Goal: Information Seeking & Learning: Learn about a topic

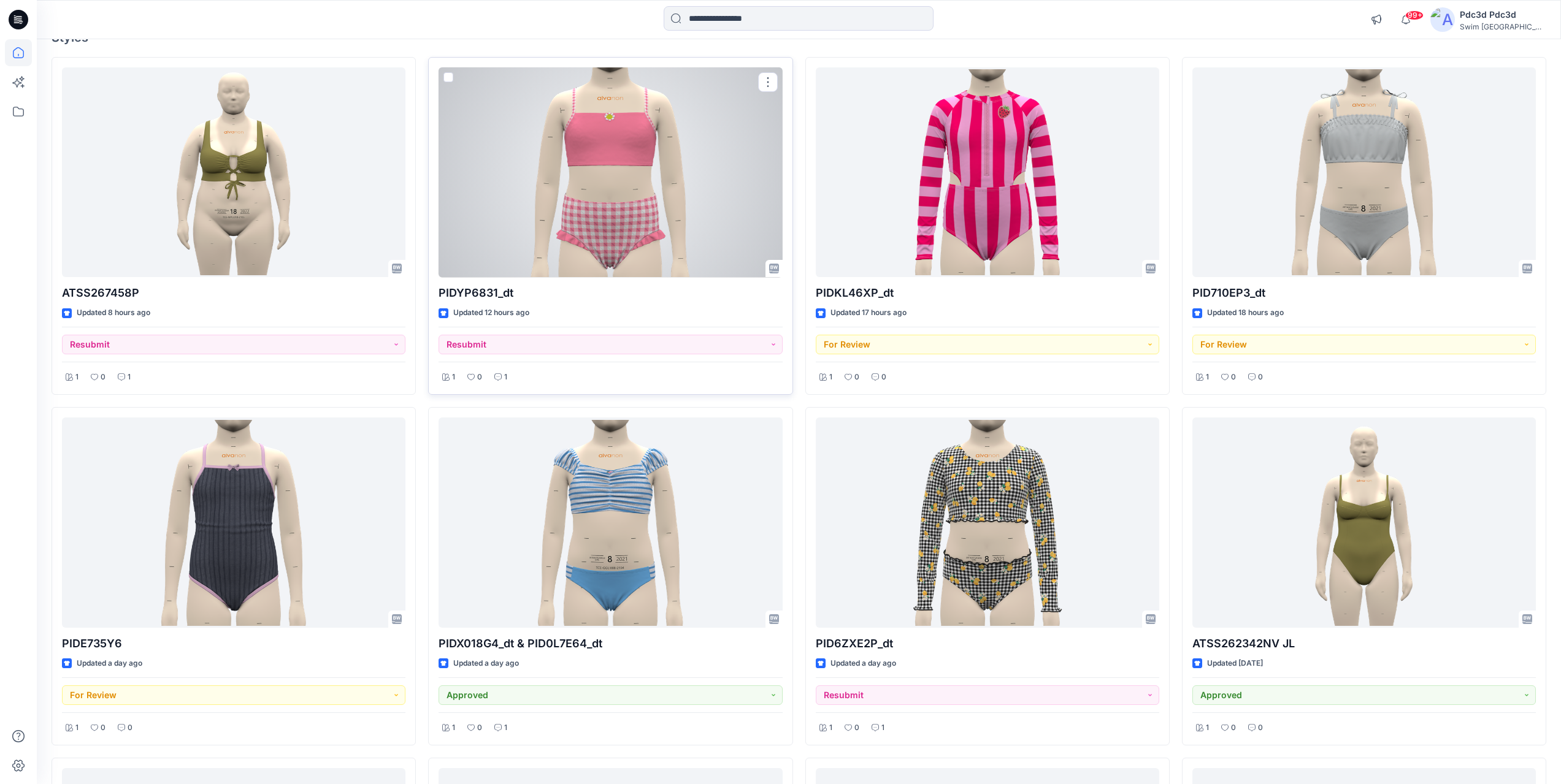
scroll to position [123, 0]
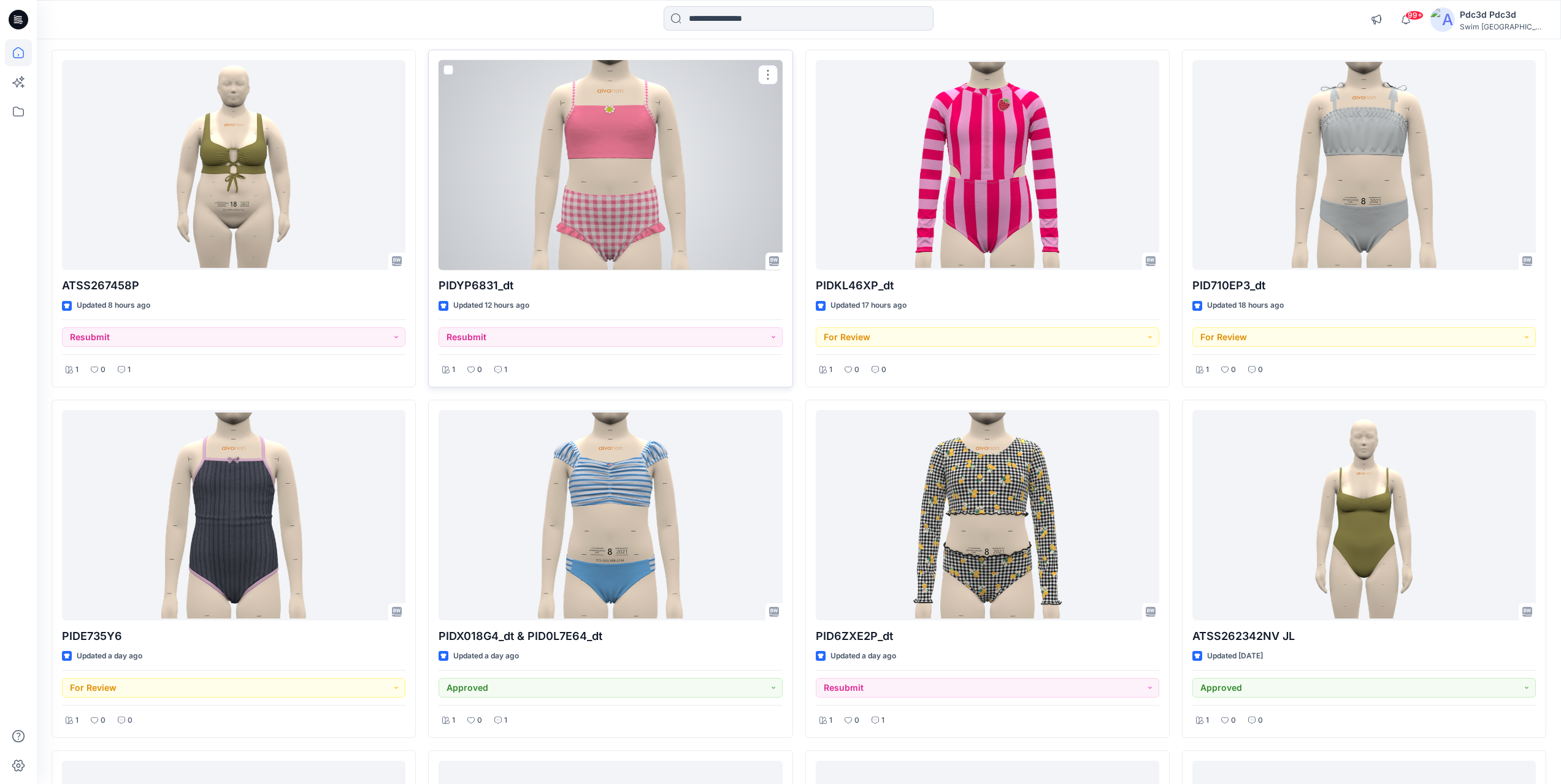
click at [571, 160] on div at bounding box center [610, 164] width 344 height 210
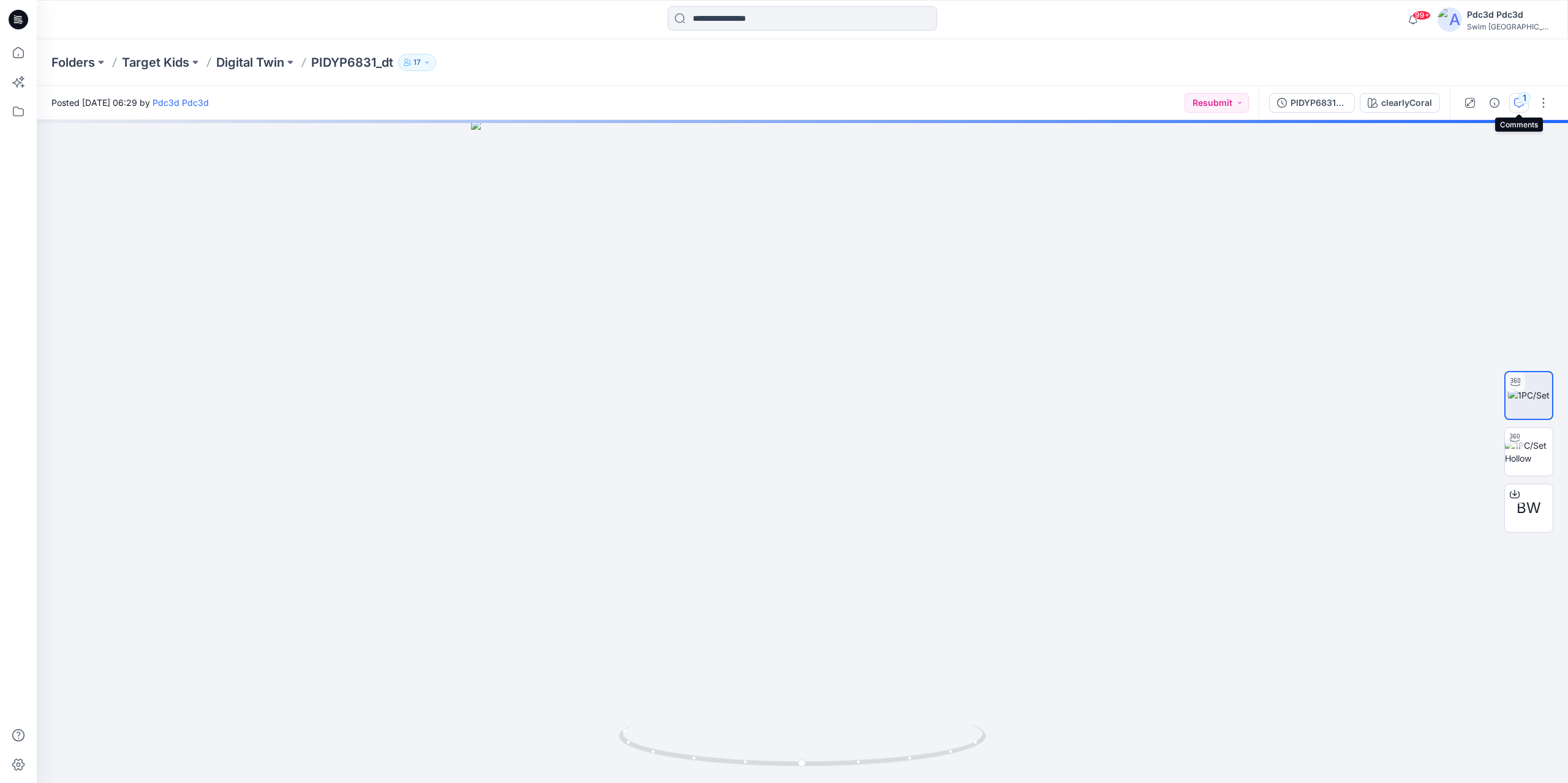
click at [1522, 104] on div "1" at bounding box center [1525, 98] width 12 height 12
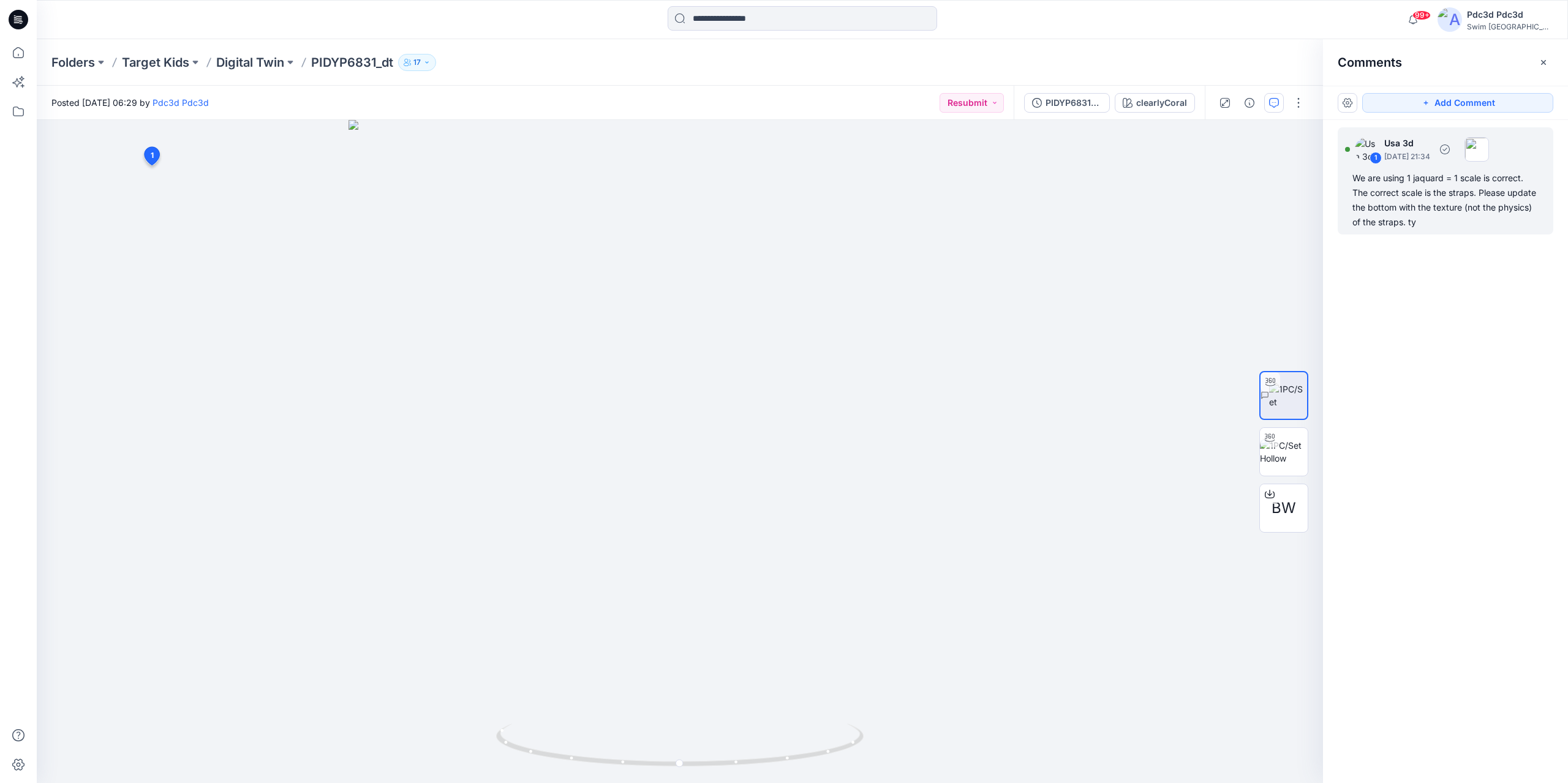
click at [1425, 194] on div "We are using 1 jaquard = 1 scale is correct. The correct scale is the straps. P…" at bounding box center [1445, 201] width 186 height 59
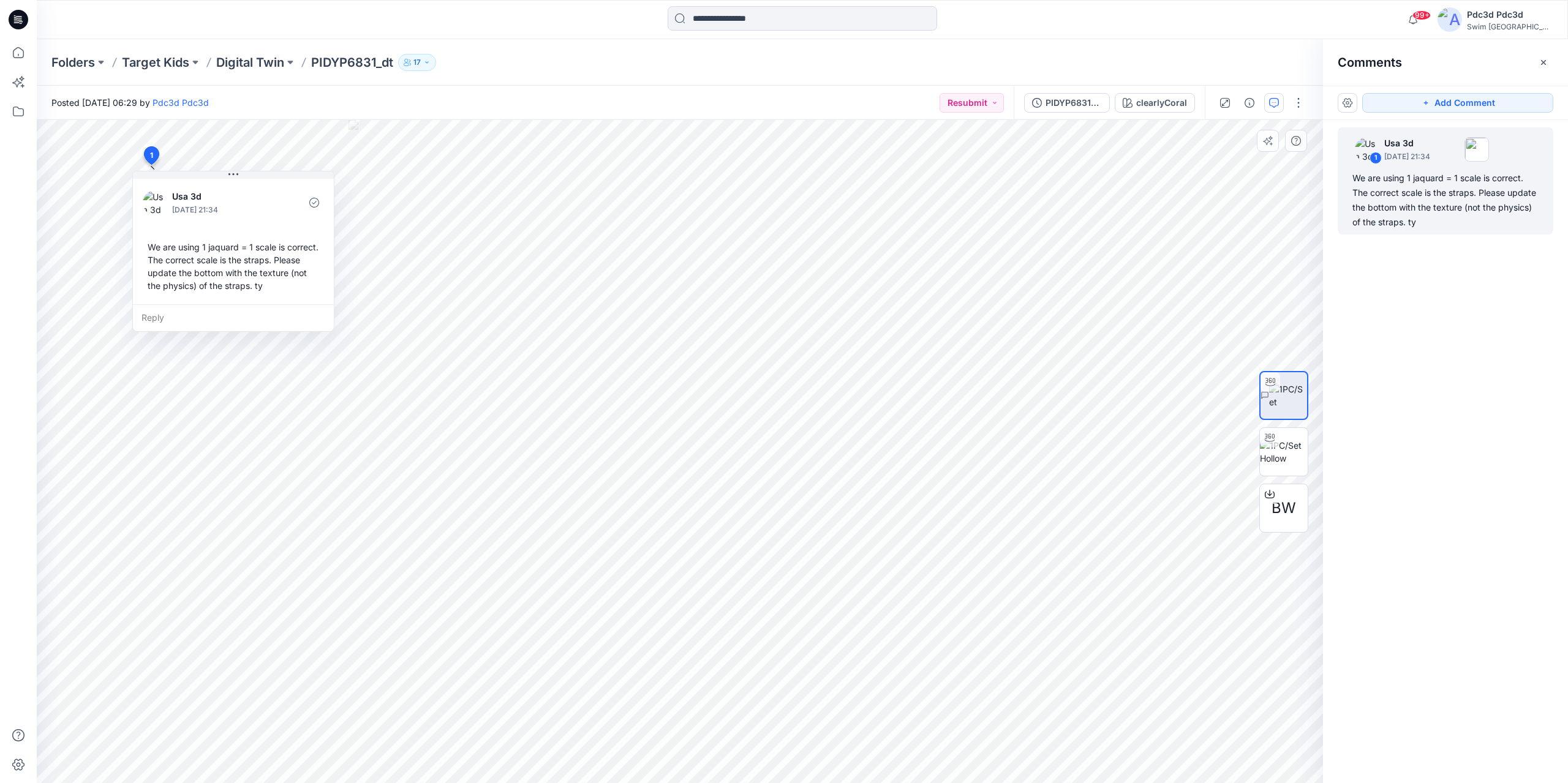
click at [148, 247] on div "We are using 1 jaquard = 1 scale is correct. The correct scale is the straps. P…" at bounding box center [233, 266] width 182 height 61
drag, startPoint x: 148, startPoint y: 247, endPoint x: 284, endPoint y: 290, distance: 142.6
click at [284, 290] on div "We are using 1 jaquard = 1 scale is correct. The correct scale is the straps. P…" at bounding box center [233, 266] width 182 height 61
copy div "We are using 1 jaquard = 1 scale is correct. The correct scale is the straps. P…"
click at [287, 296] on div "We are using 1 jaquard = 1 scale is correct. The correct scale is the straps. P…" at bounding box center [233, 266] width 182 height 61
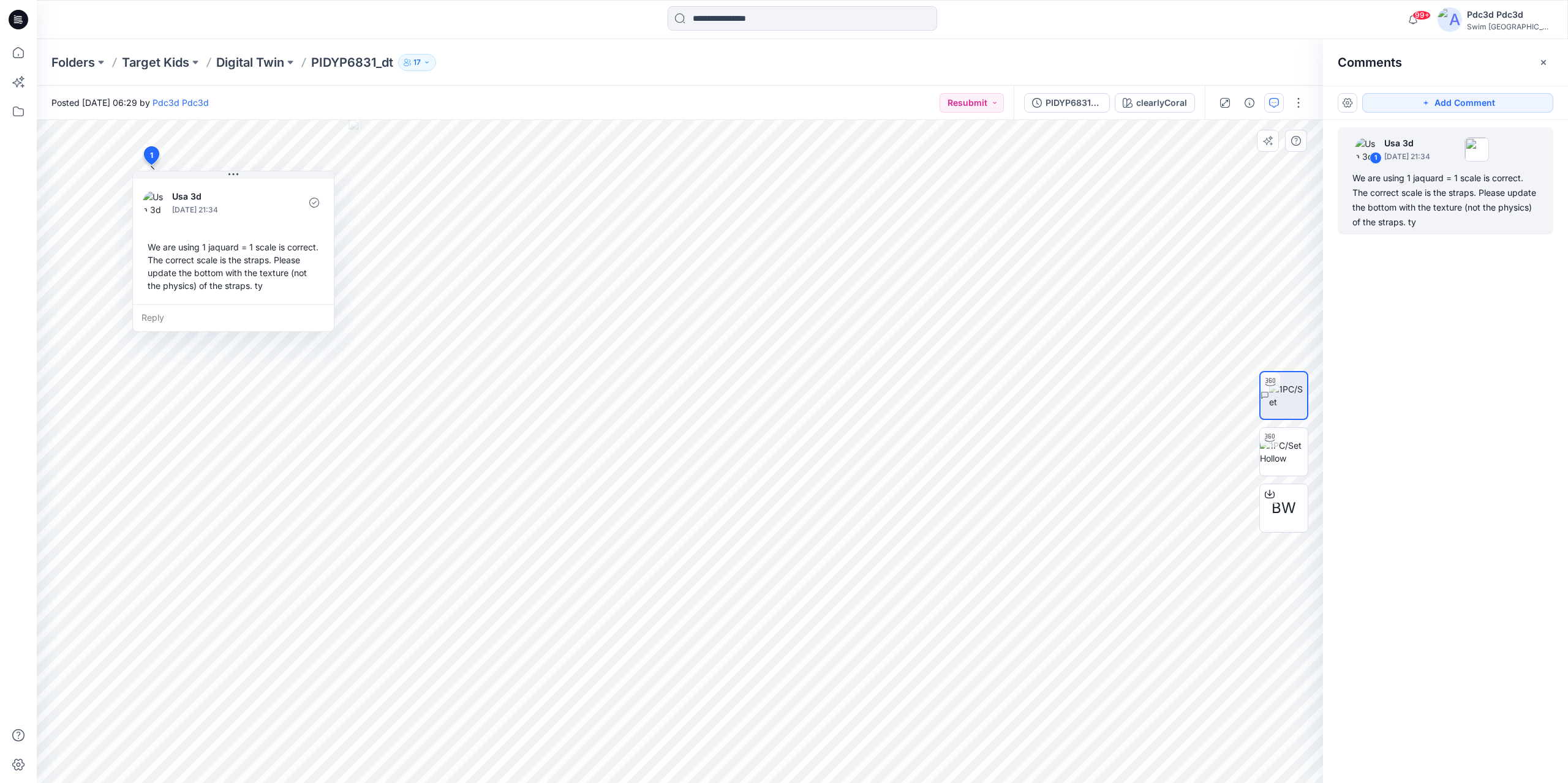
click at [207, 249] on div "We are using 1 jaquard = 1 scale is correct. The correct scale is the straps. P…" at bounding box center [233, 266] width 182 height 61
drag, startPoint x: 207, startPoint y: 249, endPoint x: 224, endPoint y: 249, distance: 17.0
click at [224, 249] on div "We are using 1 jaquard = 1 scale is correct. The correct scale is the straps. P…" at bounding box center [233, 266] width 182 height 61
copy div "jaquard"
click at [214, 249] on div "We are using 1 jaquard = 1 scale is correct. The correct scale is the straps. P…" at bounding box center [233, 266] width 182 height 61
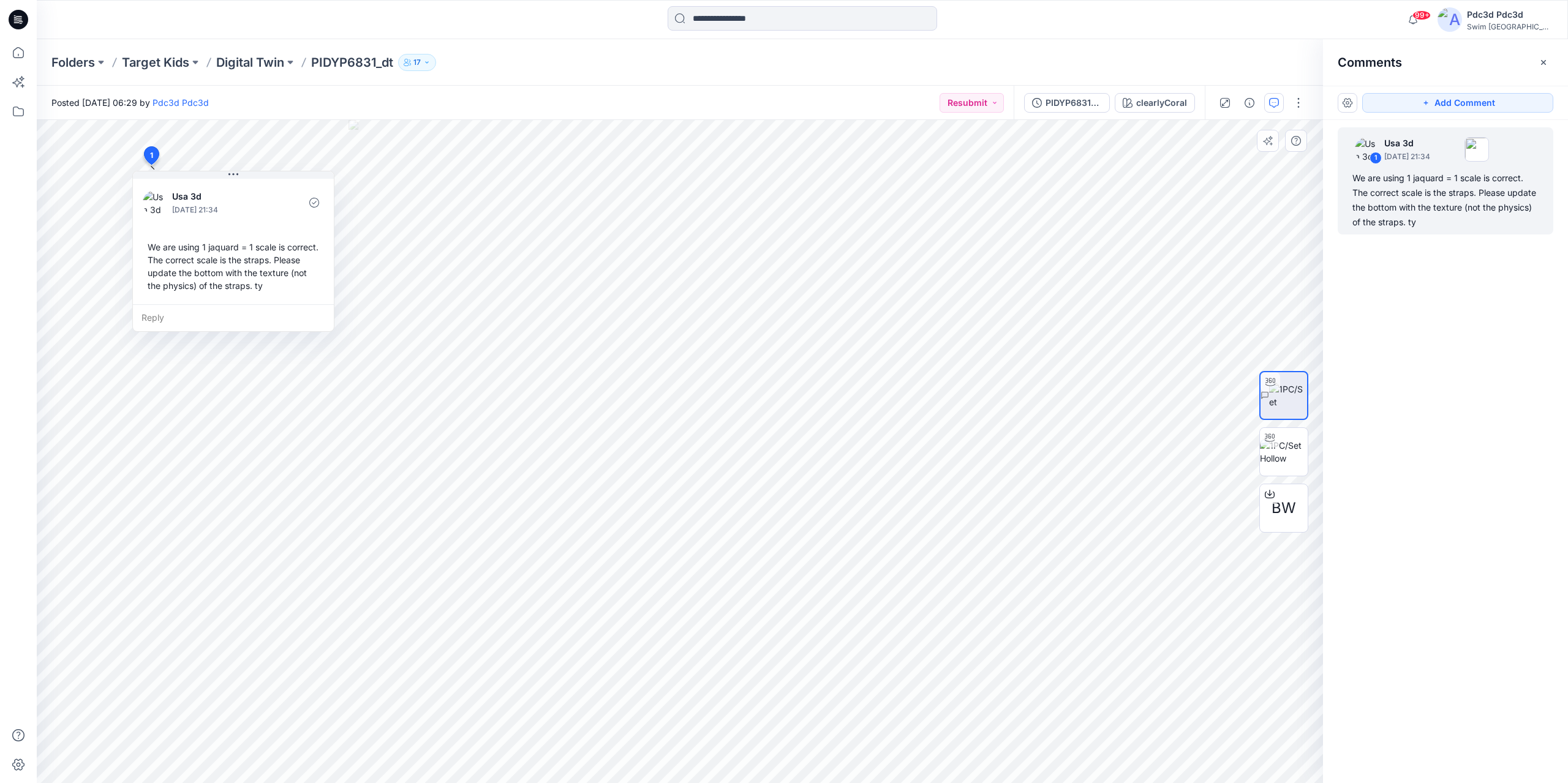
click at [150, 245] on div "We are using 1 jaquard = 1 scale is correct. The correct scale is the straps. P…" at bounding box center [233, 266] width 182 height 61
drag, startPoint x: 150, startPoint y: 245, endPoint x: 278, endPoint y: 289, distance: 135.4
click at [278, 289] on div "We are using 1 jaquard = 1 scale is correct. The correct scale is the straps. P…" at bounding box center [233, 266] width 182 height 61
copy div "We are using 1 jaquard = 1 scale is correct. The correct scale is the straps. P…"
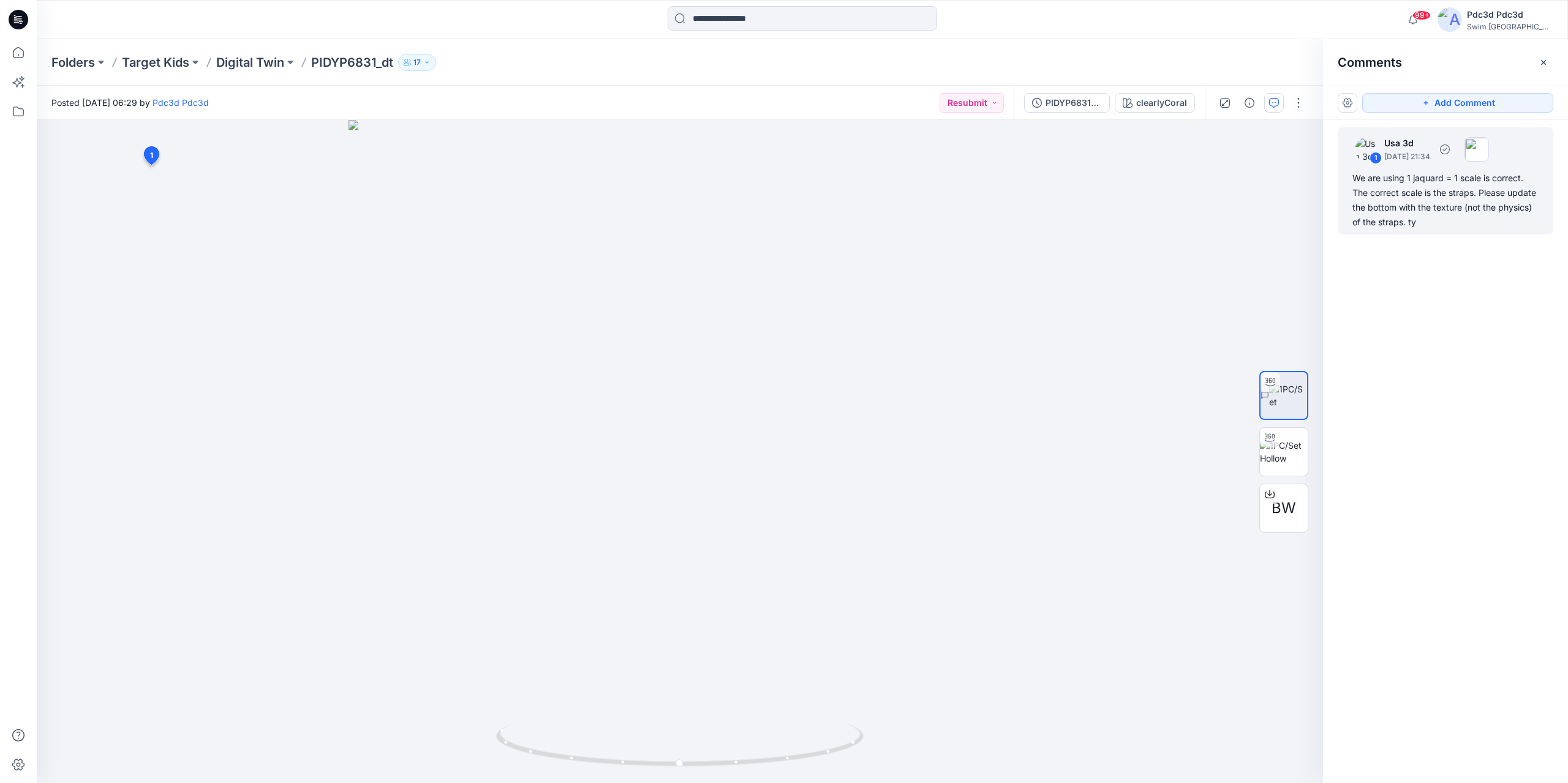
click at [1438, 211] on div "We are using 1 jaquard = 1 scale is correct. The correct scale is the straps. P…" at bounding box center [1445, 201] width 186 height 59
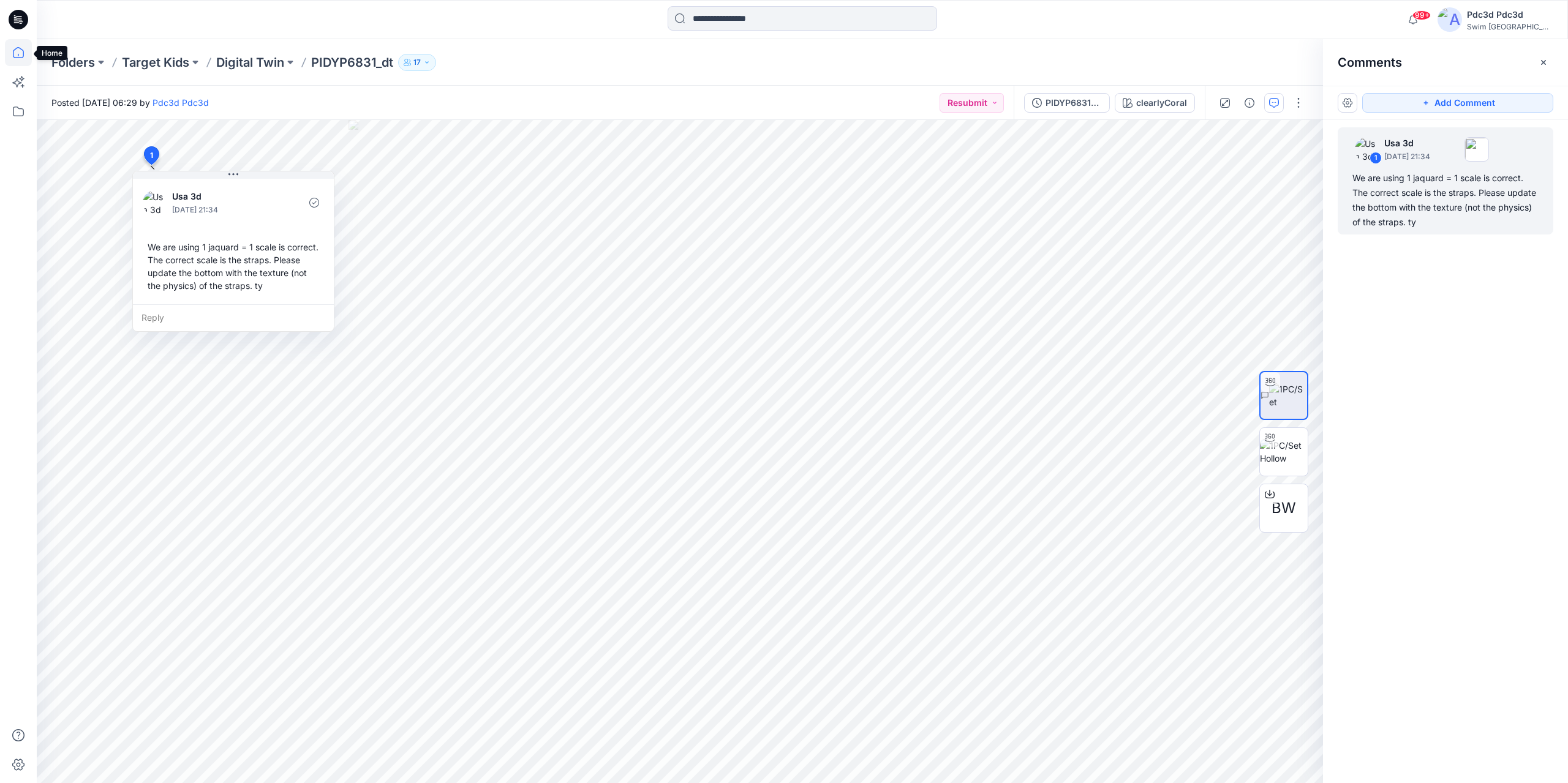
click at [17, 54] on icon at bounding box center [18, 52] width 27 height 27
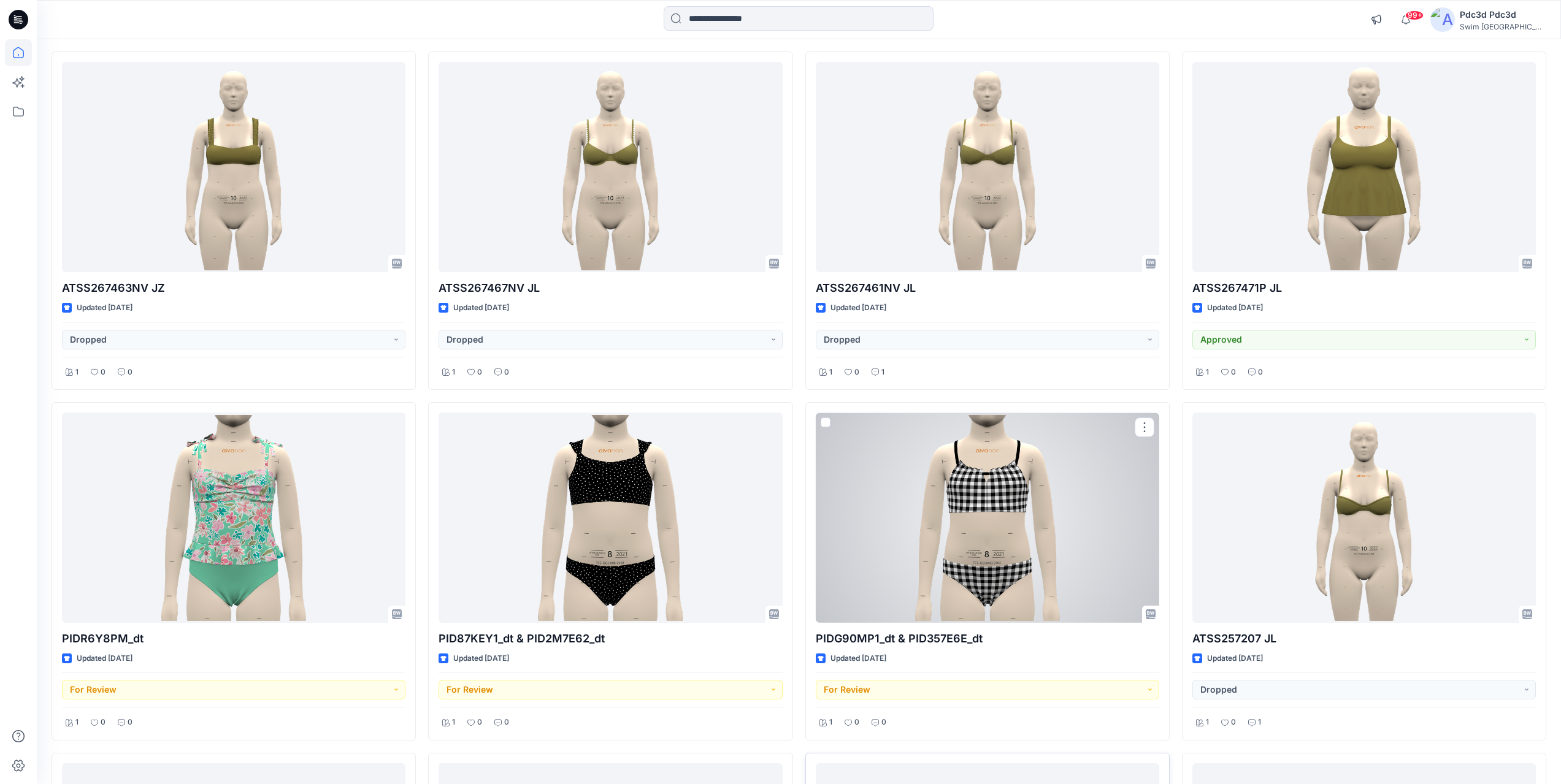
scroll to position [1901, 0]
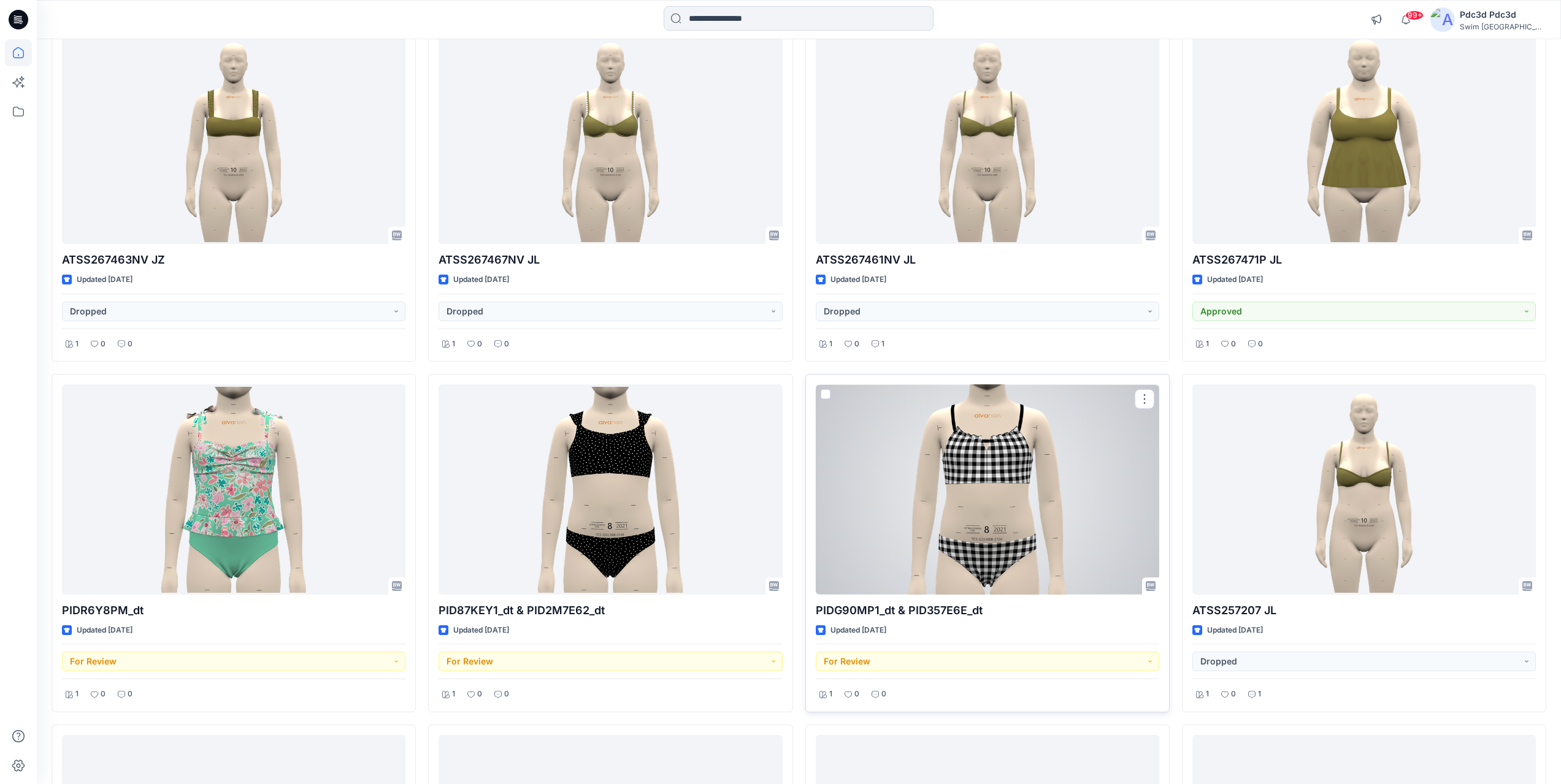
click at [925, 467] on div at bounding box center [987, 489] width 344 height 210
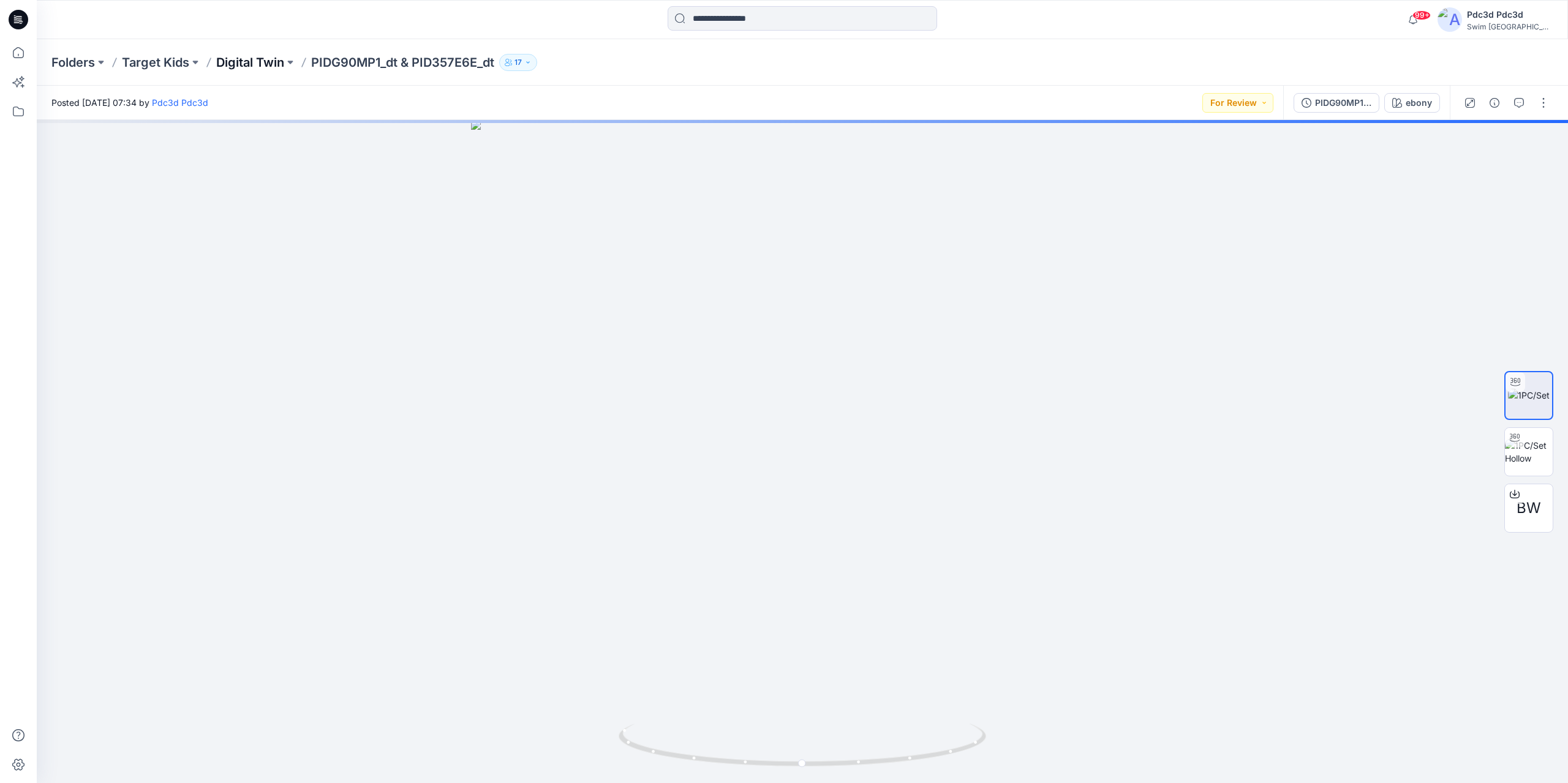
click at [249, 63] on p "Digital Twin" at bounding box center [250, 62] width 68 height 17
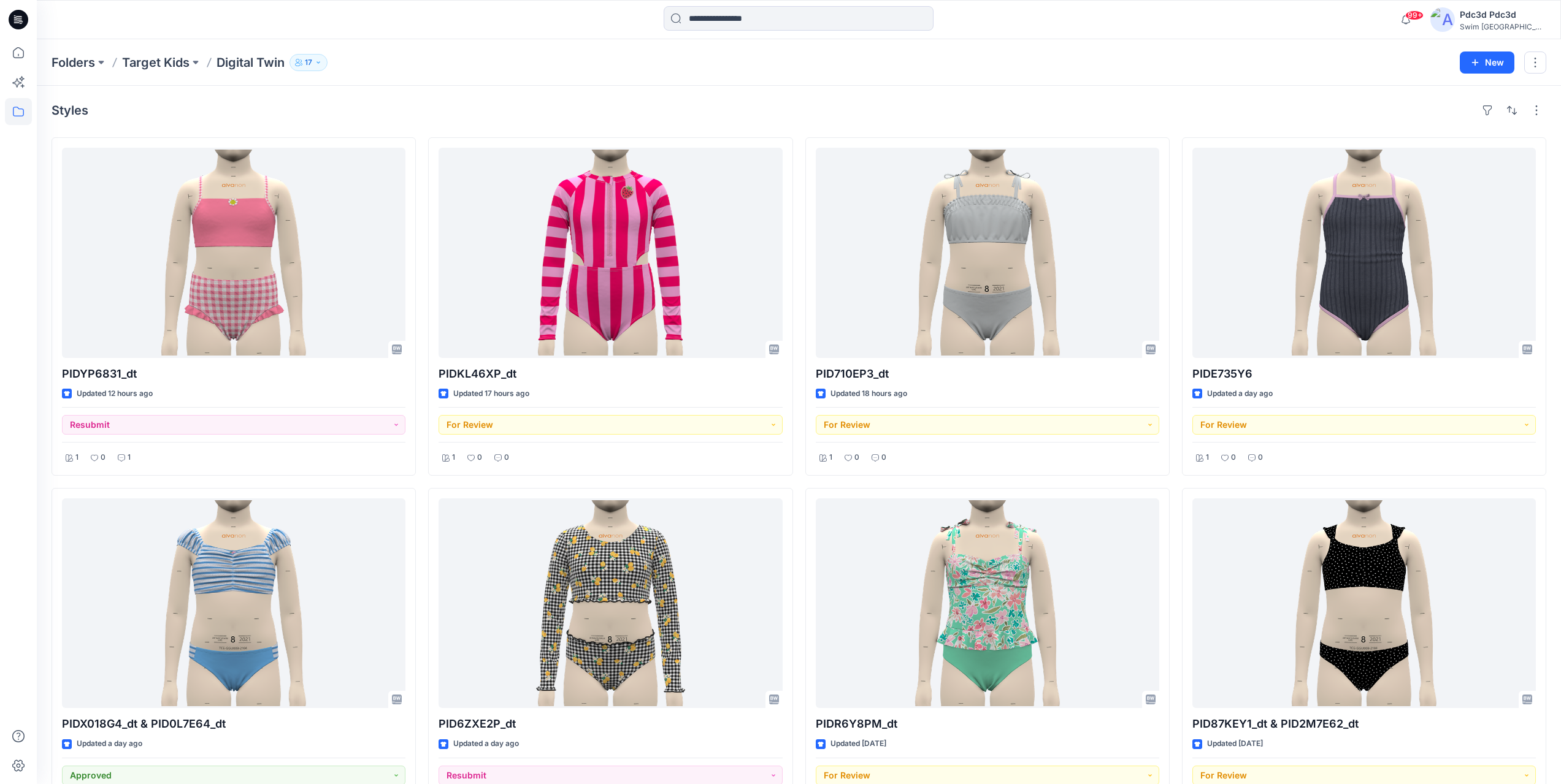
click at [475, 67] on div "Folders Target Kids Digital Twin [DEMOGRAPHIC_DATA]" at bounding box center [751, 62] width 1399 height 17
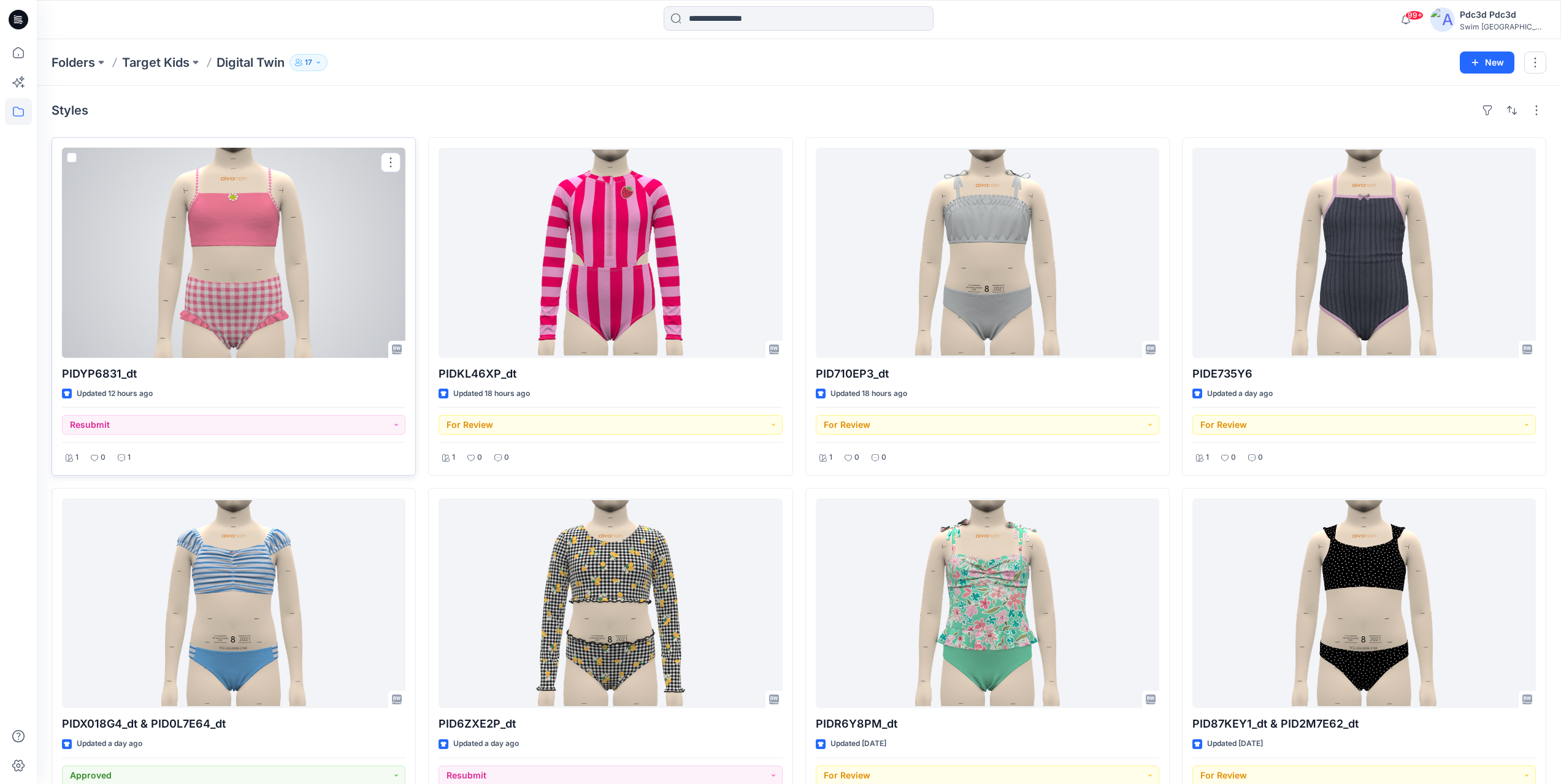
click at [239, 245] on div at bounding box center [234, 253] width 344 height 210
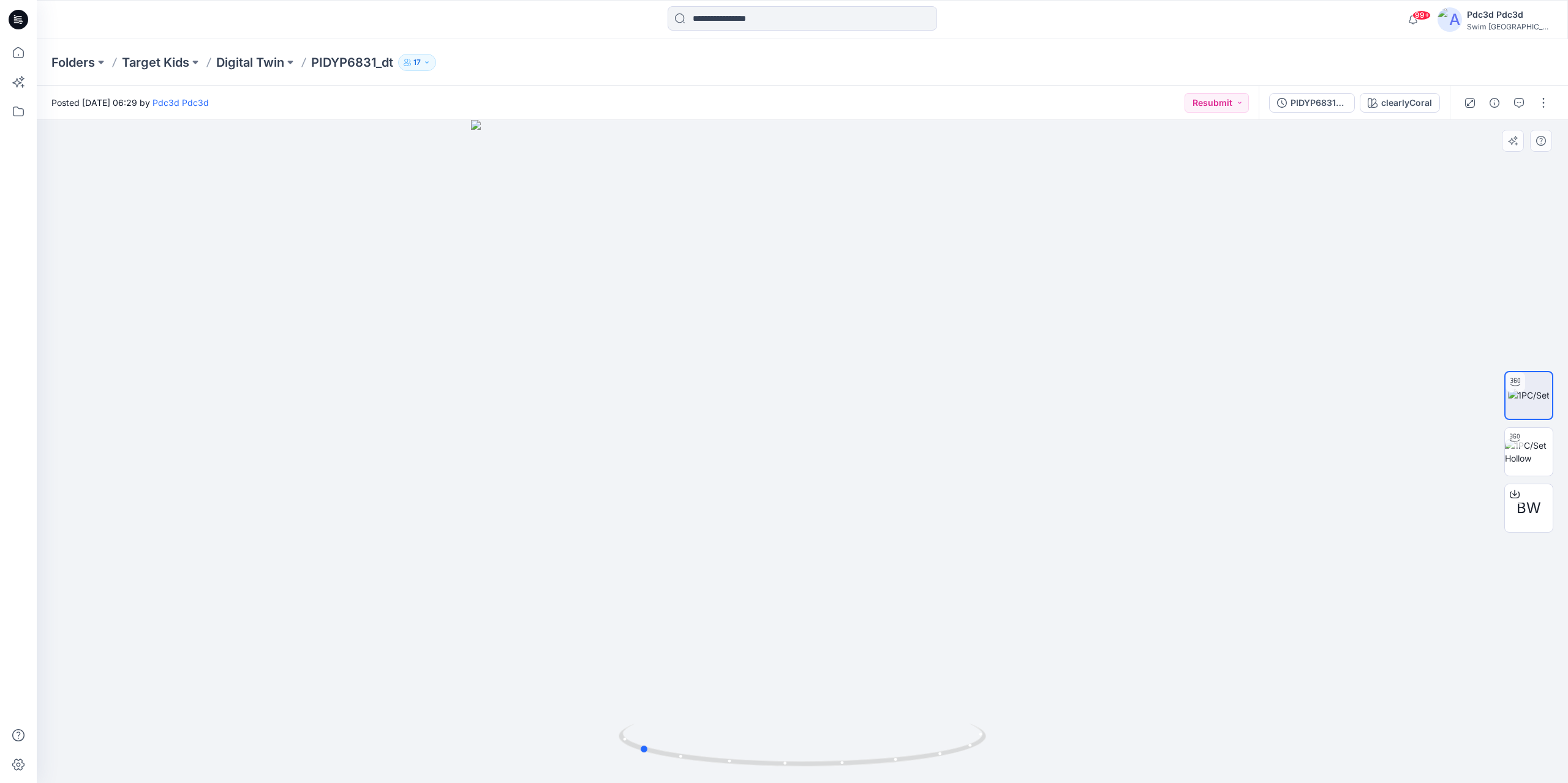
drag, startPoint x: 709, startPoint y: 761, endPoint x: 913, endPoint y: 770, distance: 204.2
click at [913, 770] on div at bounding box center [802, 451] width 1531 height 663
